Goal: Transaction & Acquisition: Purchase product/service

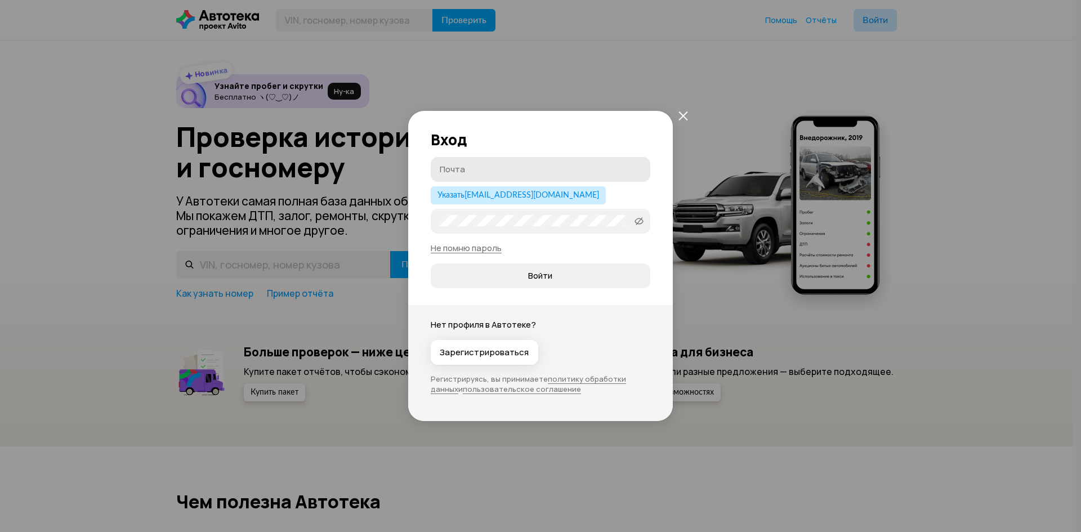
click at [468, 179] on label "Почта" at bounding box center [541, 169] width 220 height 25
click at [468, 175] on input "Почта" at bounding box center [542, 168] width 205 height 11
click at [470, 199] on span "Указать mr21.05@mail.ru" at bounding box center [519, 195] width 162 height 8
type input "[EMAIL_ADDRESS][DOMAIN_NAME]"
click at [431, 264] on button "Войти" at bounding box center [541, 276] width 220 height 25
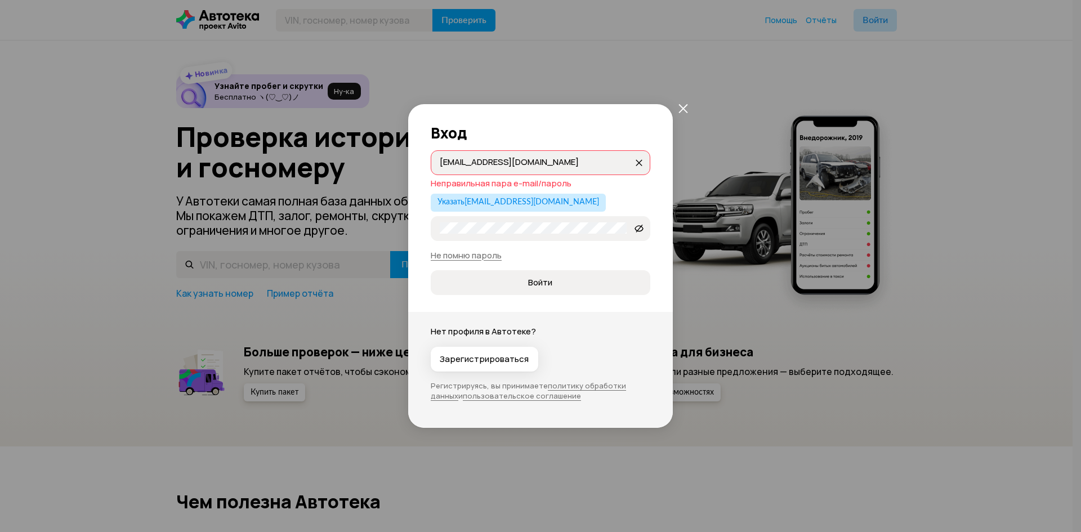
click at [431, 270] on button "Войти" at bounding box center [541, 282] width 220 height 25
click at [500, 284] on span "Войти" at bounding box center [540, 282] width 201 height 11
click at [667, 109] on div "Вход mr21.05@mail.ru mr21.05@mail.ru Неправильная пара e-mail/пароль Указать mr…" at bounding box center [540, 199] width 265 height 191
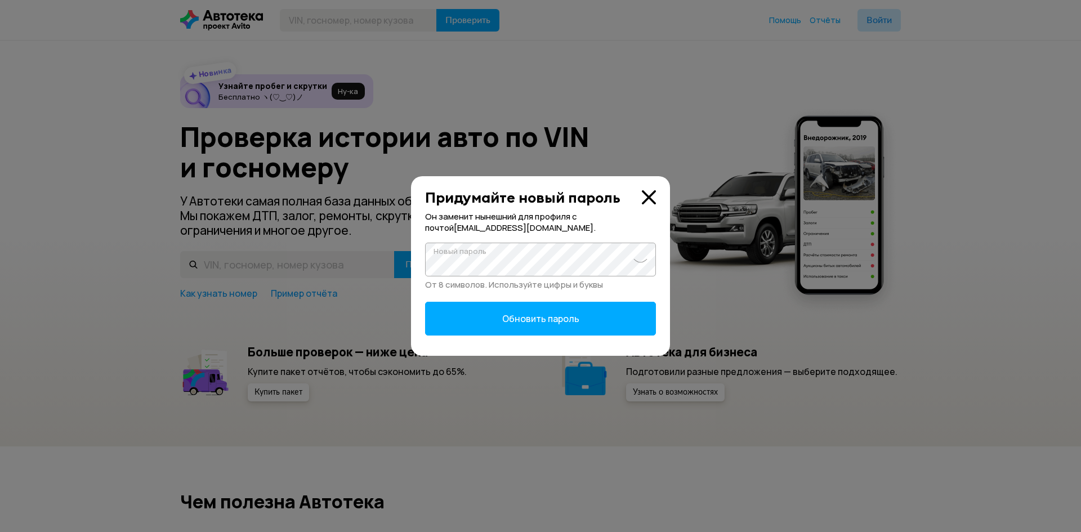
click at [425, 302] on button "Обновить пароль" at bounding box center [540, 319] width 231 height 34
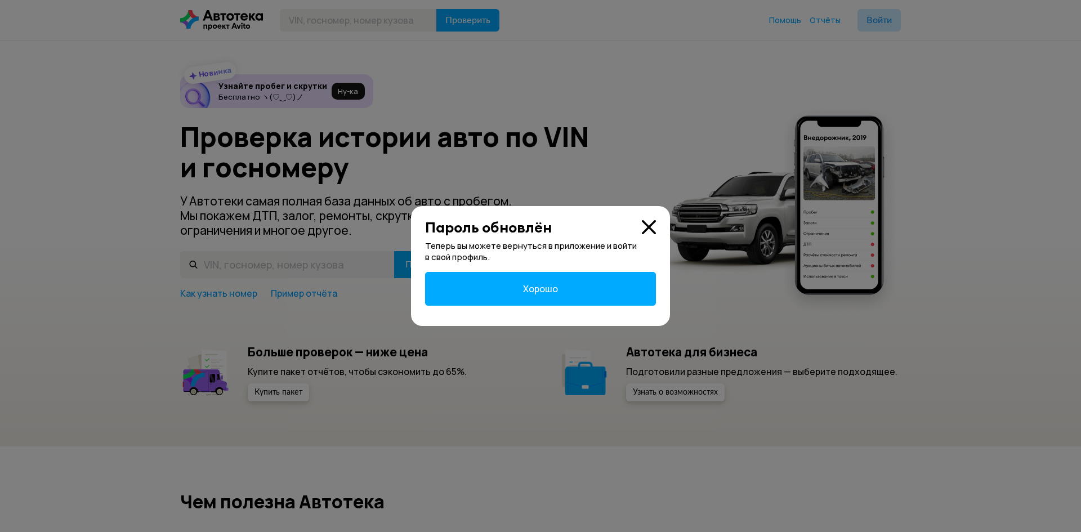
click at [527, 279] on button "Хорошо" at bounding box center [540, 289] width 231 height 34
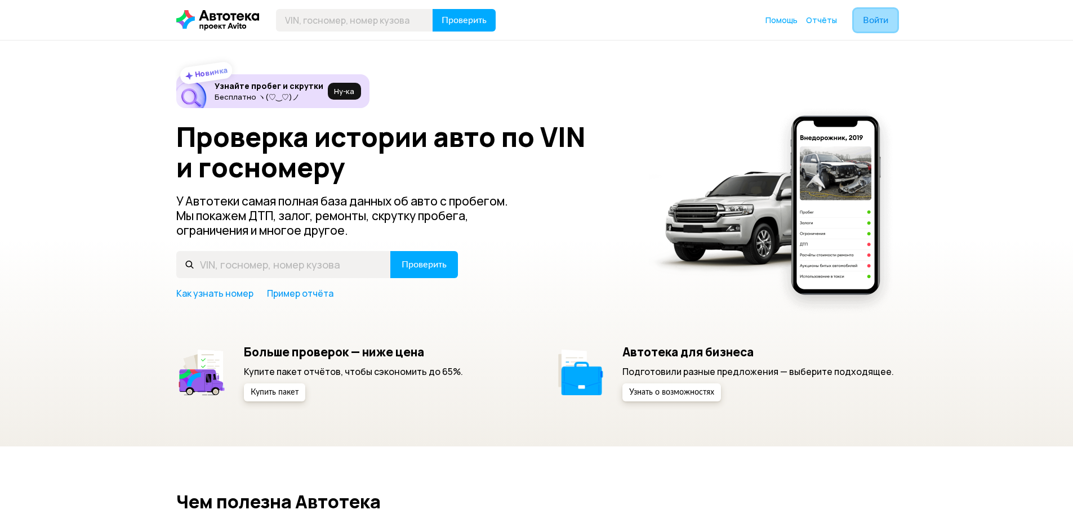
click at [875, 24] on span "Войти" at bounding box center [875, 20] width 25 height 9
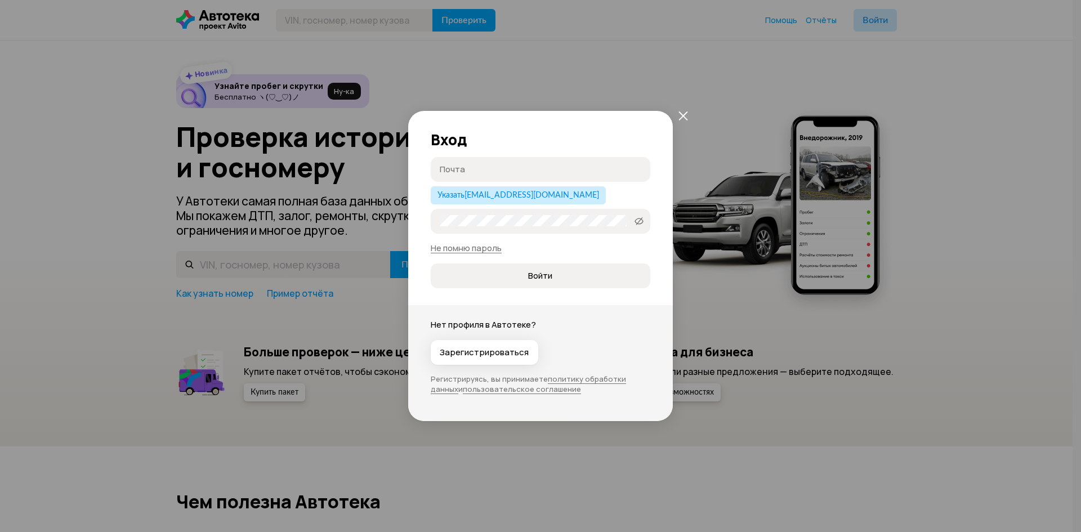
click at [489, 186] on div "Почта Указать mr21.05@mail.ru Пароль   Не помню пароль Войти" at bounding box center [541, 222] width 220 height 131
click at [492, 195] on span "Указать mr21.05@mail.ru" at bounding box center [519, 195] width 162 height 8
type input "[EMAIL_ADDRESS][DOMAIN_NAME]"
click at [431, 264] on button "Войти" at bounding box center [541, 276] width 220 height 25
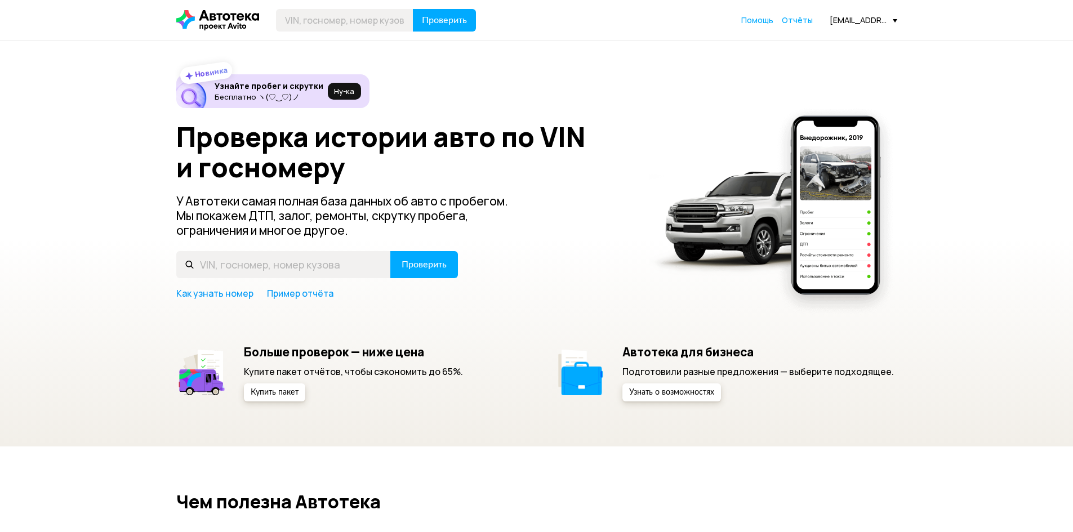
click at [860, 21] on div "[EMAIL_ADDRESS][DOMAIN_NAME]" at bounding box center [864, 20] width 68 height 11
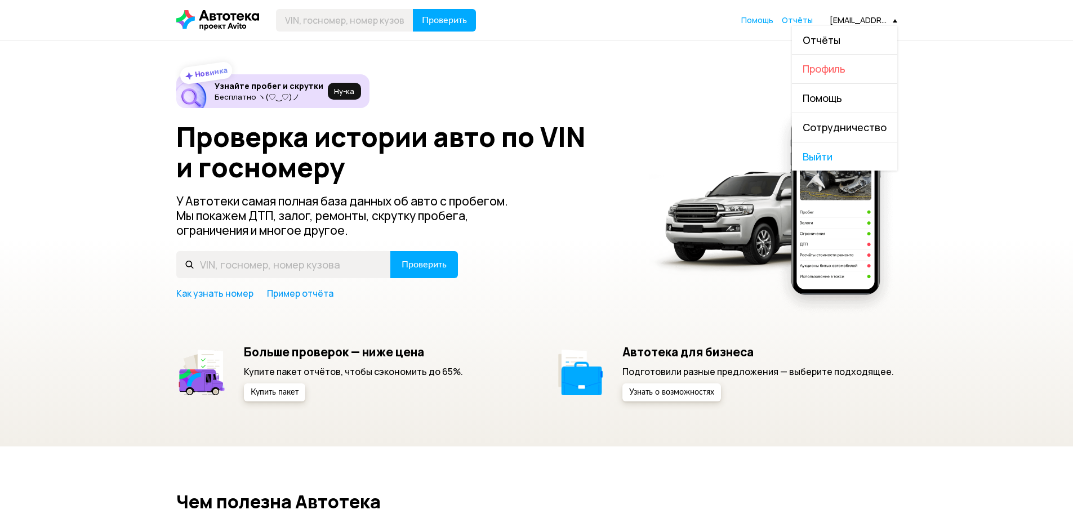
click at [826, 70] on span "Профиль" at bounding box center [824, 69] width 43 height 14
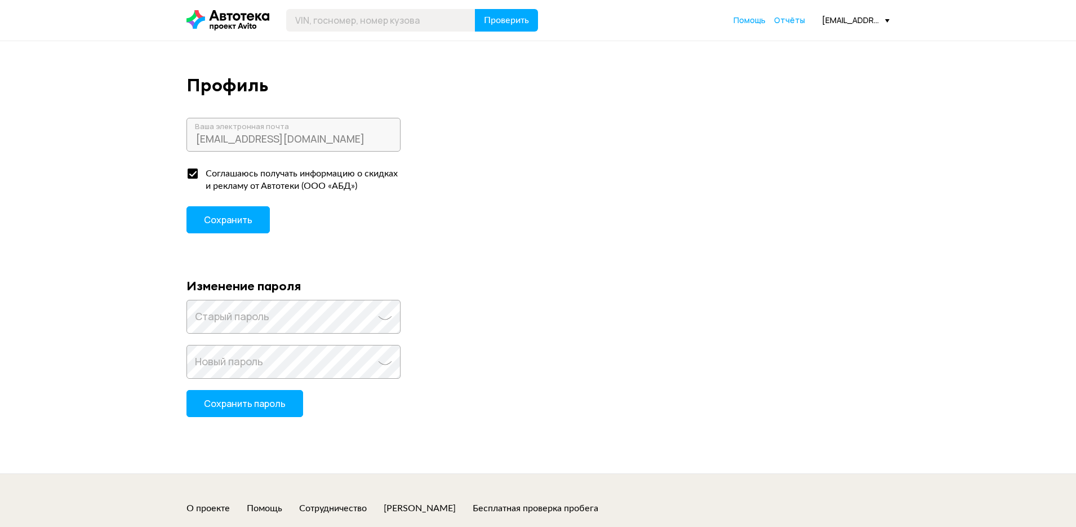
click at [844, 17] on div "[EMAIL_ADDRESS][DOMAIN_NAME]" at bounding box center [856, 20] width 68 height 11
click at [832, 43] on span "Отчёты" at bounding box center [814, 40] width 38 height 14
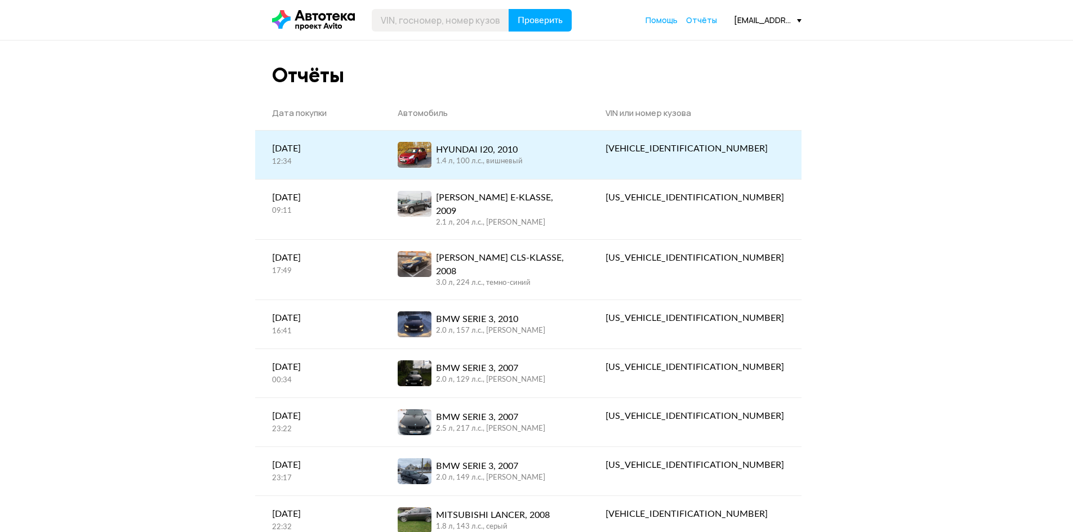
click at [523, 150] on div "HYUNDAI I20, 2010" at bounding box center [479, 150] width 87 height 14
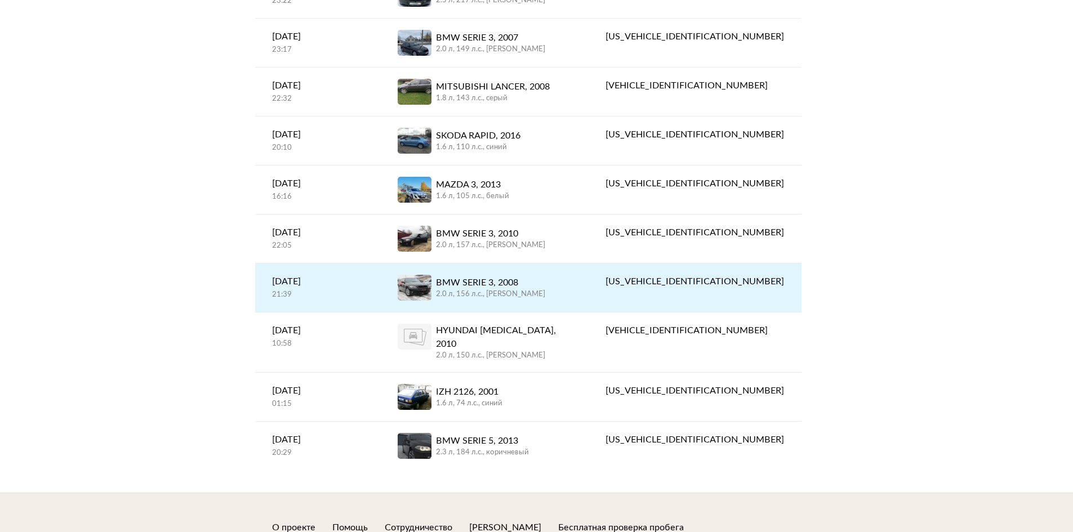
scroll to position [550, 0]
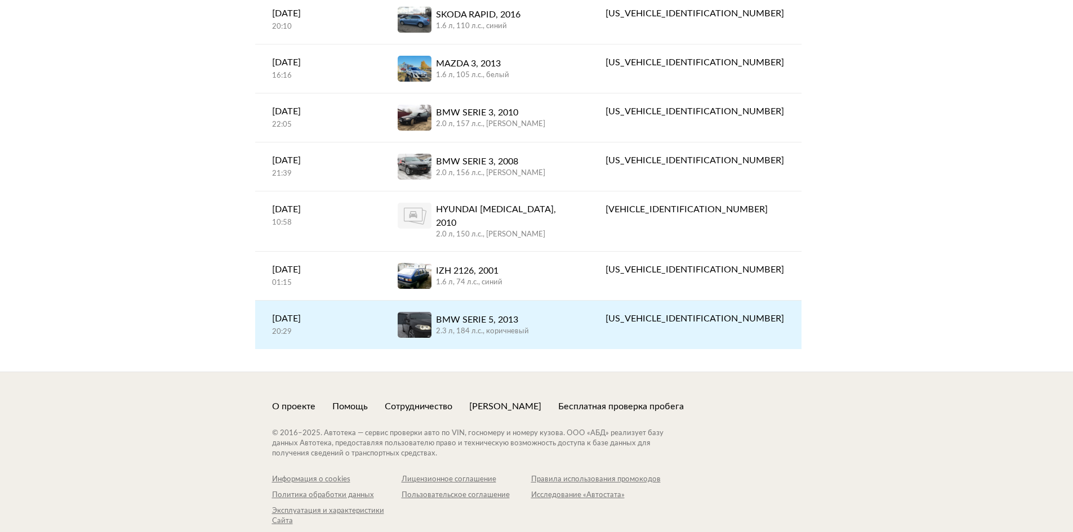
click at [500, 327] on div "2.3 л, 184 л.c., коричневый" at bounding box center [482, 332] width 93 height 10
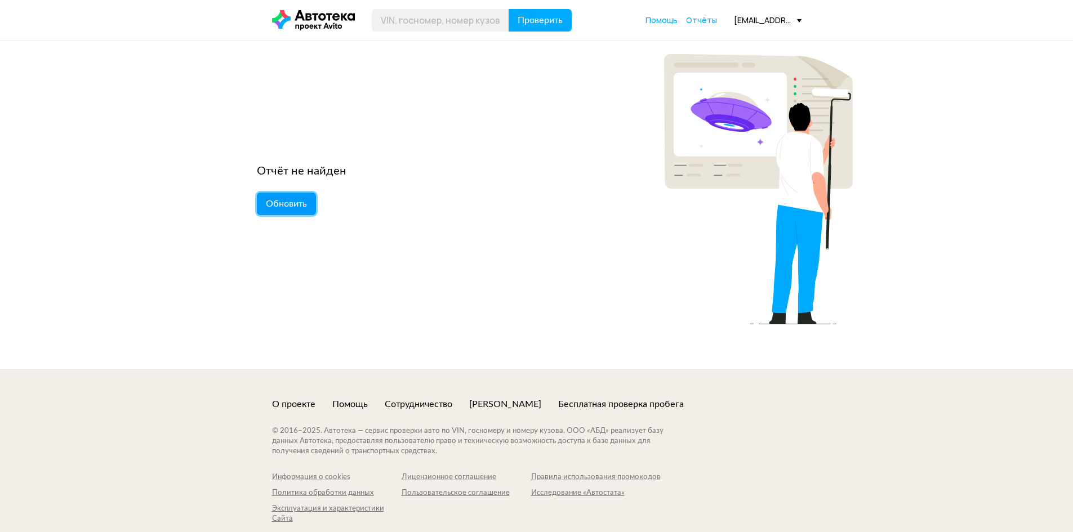
click at [309, 209] on button "Обновить" at bounding box center [286, 204] width 59 height 23
drag, startPoint x: 0, startPoint y: 0, endPoint x: 387, endPoint y: 220, distance: 445.2
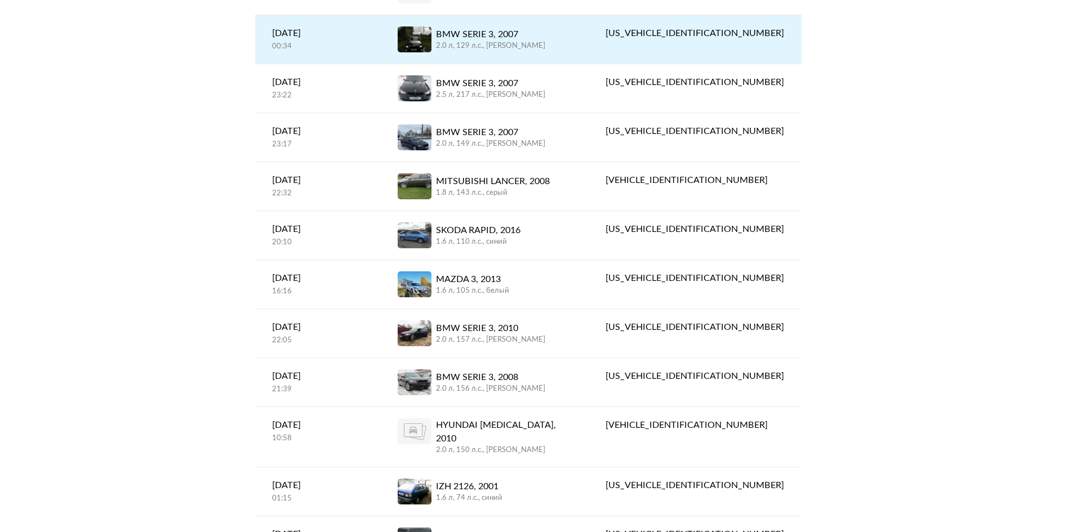
scroll to position [451, 0]
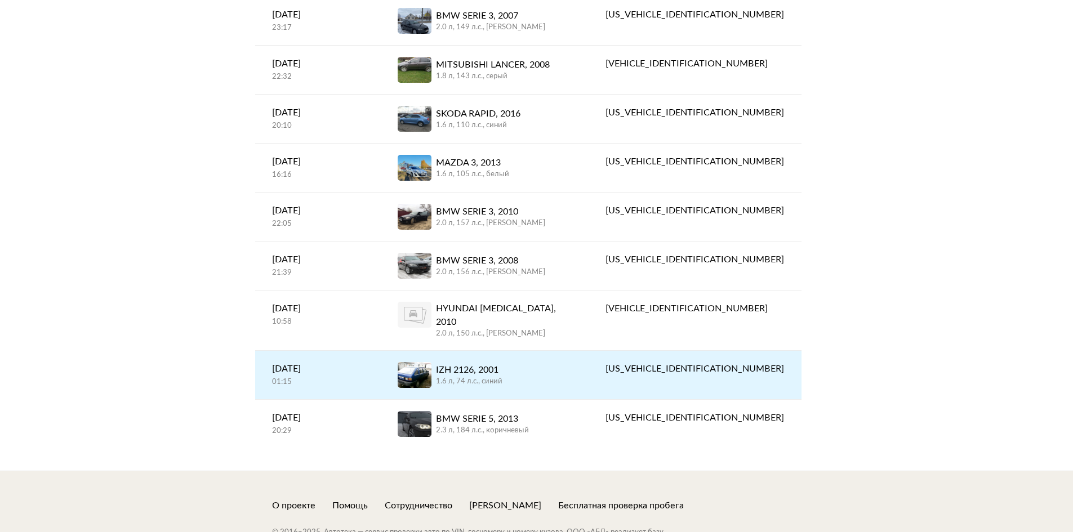
click at [493, 377] on div "1.6 л, 74 л.c., синий" at bounding box center [469, 382] width 66 height 10
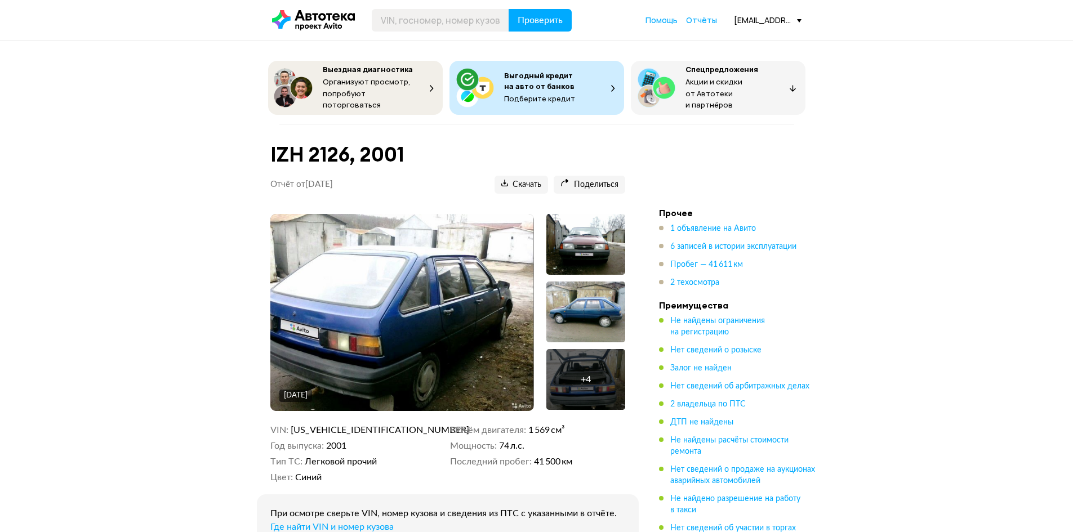
click at [603, 369] on div "+ 4" at bounding box center [585, 379] width 79 height 61
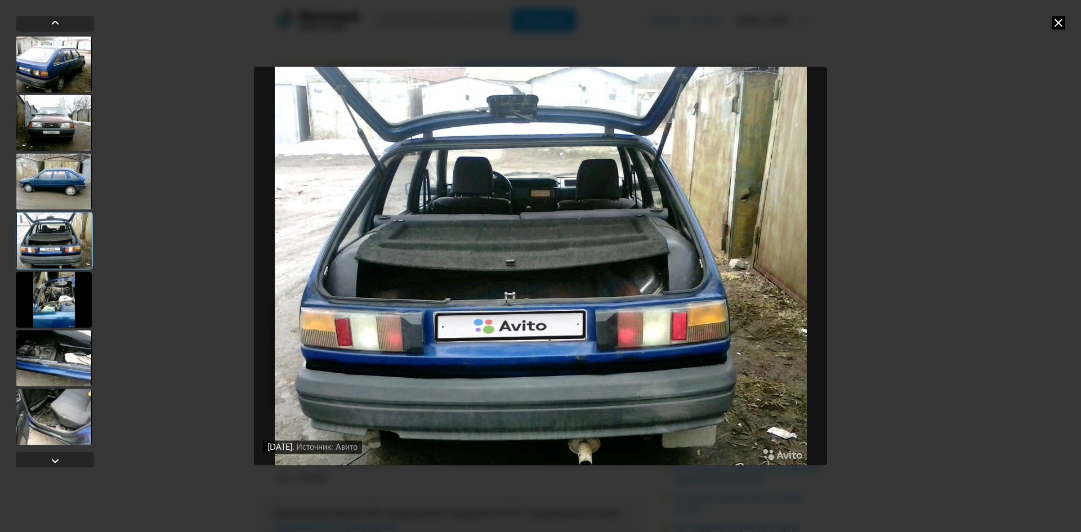
click at [1002, 144] on div "31 января 2020 года Источник: Авито 31 января 2020 года Источник: Авито 31 янва…" at bounding box center [540, 266] width 1081 height 532
click at [1066, 22] on div "31 января 2020 года Источник: Авито 31 января 2020 года Источник: Авито 31 янва…" at bounding box center [540, 266] width 1081 height 532
click at [1068, 26] on div "31 января 2020 года Источник: Авито 31 января 2020 года Источник: Авито 31 янва…" at bounding box center [540, 266] width 1081 height 532
click at [1064, 24] on icon at bounding box center [1059, 23] width 14 height 14
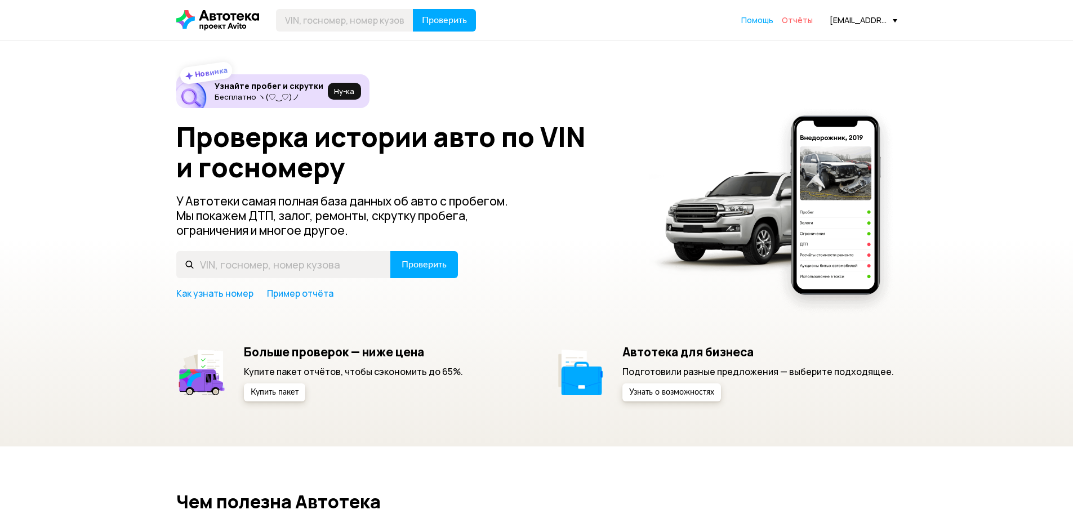
click at [795, 24] on span "Отчёты" at bounding box center [797, 20] width 31 height 11
